Goal: Information Seeking & Learning: Learn about a topic

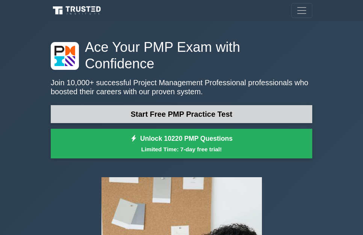
click at [219, 105] on link "Start Free PMP Practice Test" at bounding box center [182, 114] width 262 height 18
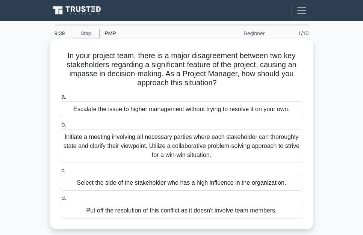
click at [173, 75] on h5 "In your project team, there is a major disagreement between two key stakeholder…" at bounding box center [181, 69] width 245 height 37
click at [247, 142] on div "Initiate a meeting involving all necessary parties where each stakeholder can t…" at bounding box center [182, 146] width 244 height 34
click at [60, 128] on input "b. Initiate a meeting involving all necessary parties where each stakeholder ca…" at bounding box center [60, 125] width 0 height 5
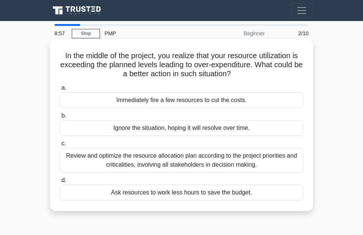
click at [229, 160] on div "Review and optimize the resource allocation plan according to the project prior…" at bounding box center [182, 160] width 244 height 25
click at [60, 146] on input "c. Review and optimize the resource allocation plan according to the project pr…" at bounding box center [60, 143] width 0 height 5
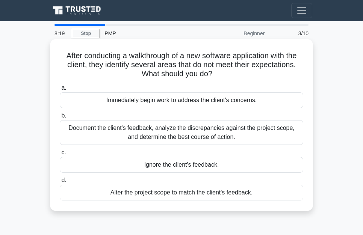
click at [207, 130] on div "Document the client's feedback, analyze the discrepancies against the project s…" at bounding box center [182, 132] width 244 height 25
click at [60, 118] on input "b. Document the client's feedback, analyze the discrepancies against the projec…" at bounding box center [60, 116] width 0 height 5
